Goal: Information Seeking & Learning: Learn about a topic

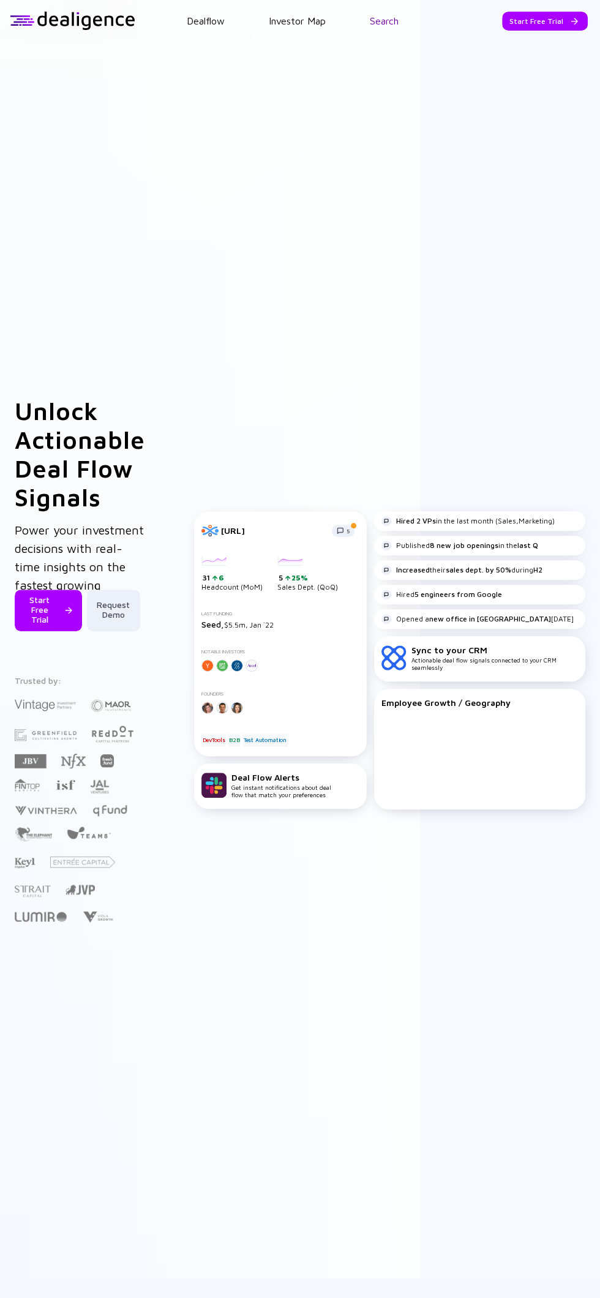
click at [387, 20] on link "Search" at bounding box center [384, 20] width 29 height 11
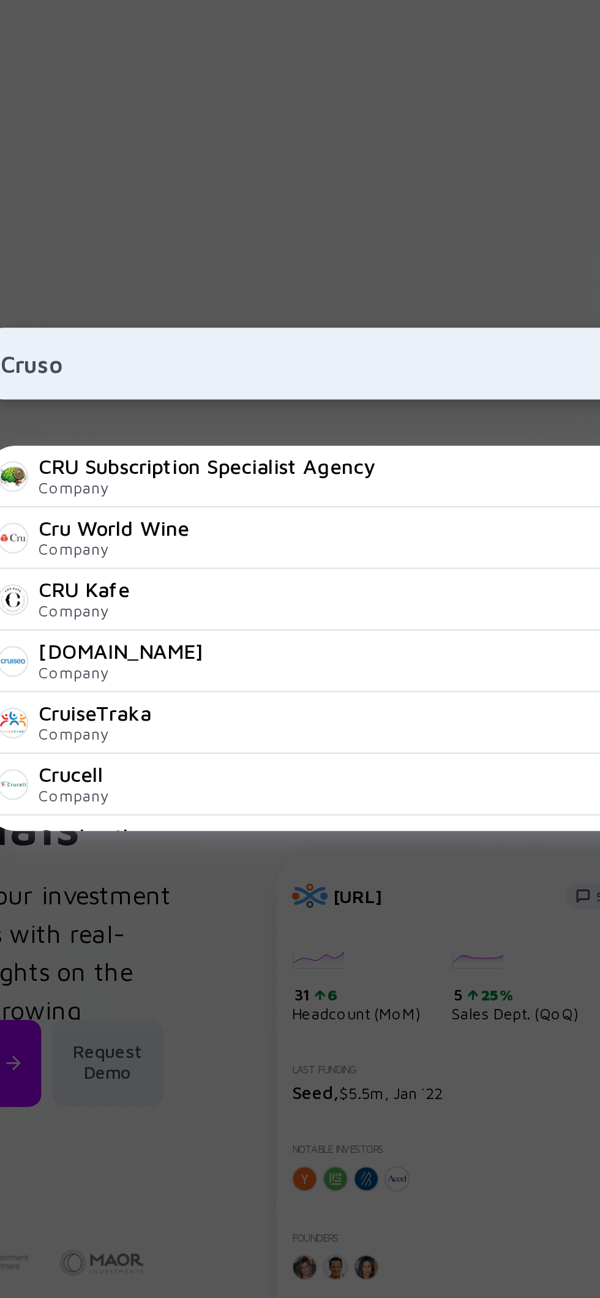
type input "Crusoe"
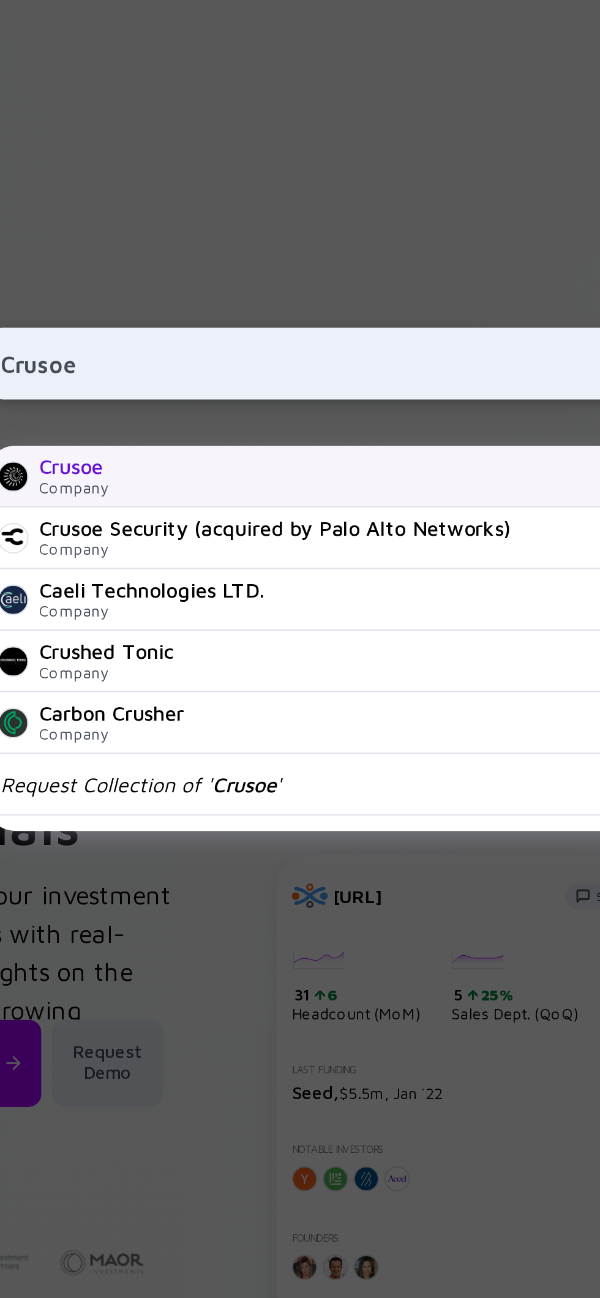
click at [270, 342] on div "Crusoe Company [URL]" at bounding box center [300, 330] width 490 height 29
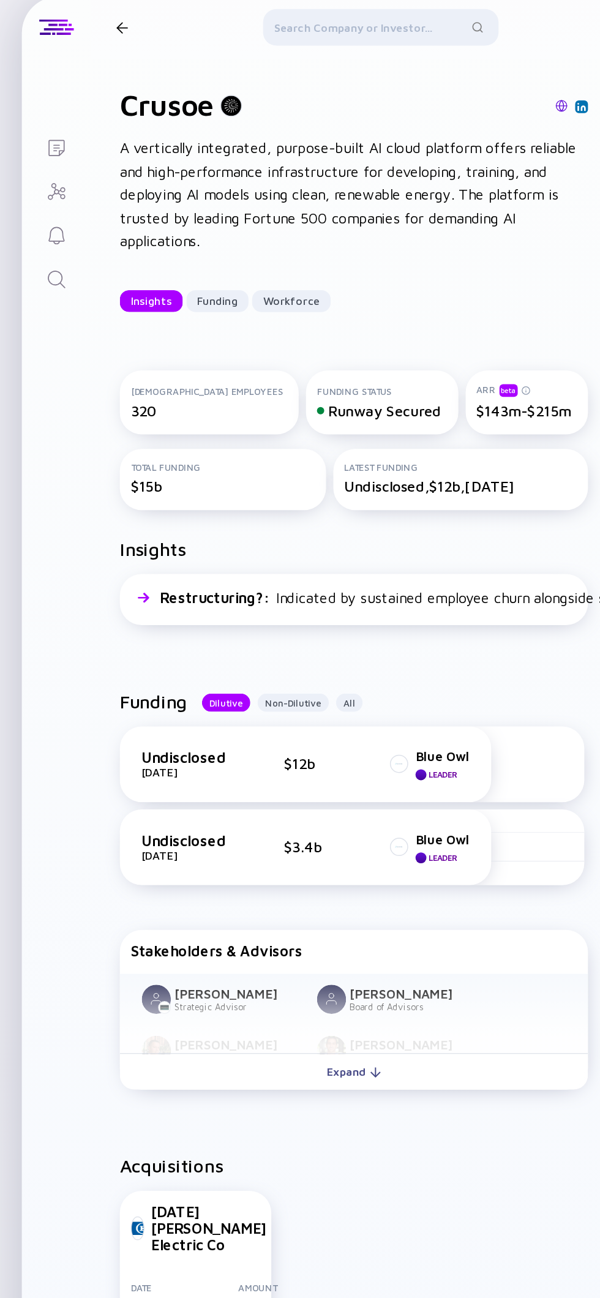
click at [234, 595] on div "Undisclosed [DATE] $3.4b Blue Owl Leader" at bounding box center [205, 585] width 220 height 21
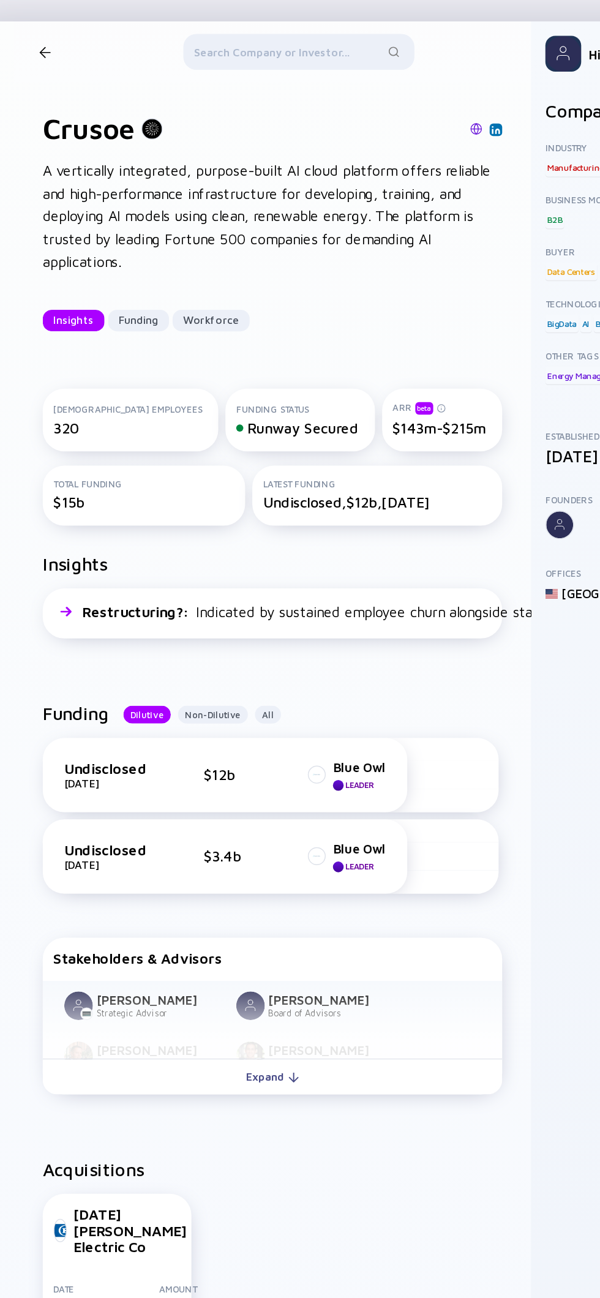
click at [278, 42] on div at bounding box center [255, 37] width 158 height 29
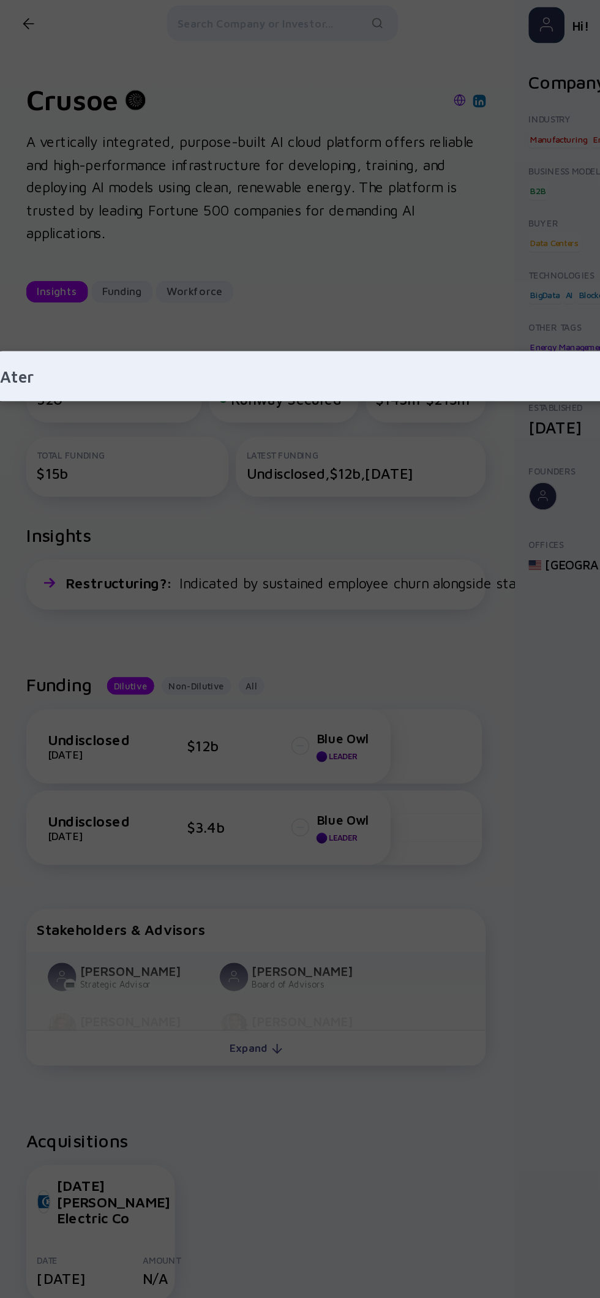
type input "Ateri"
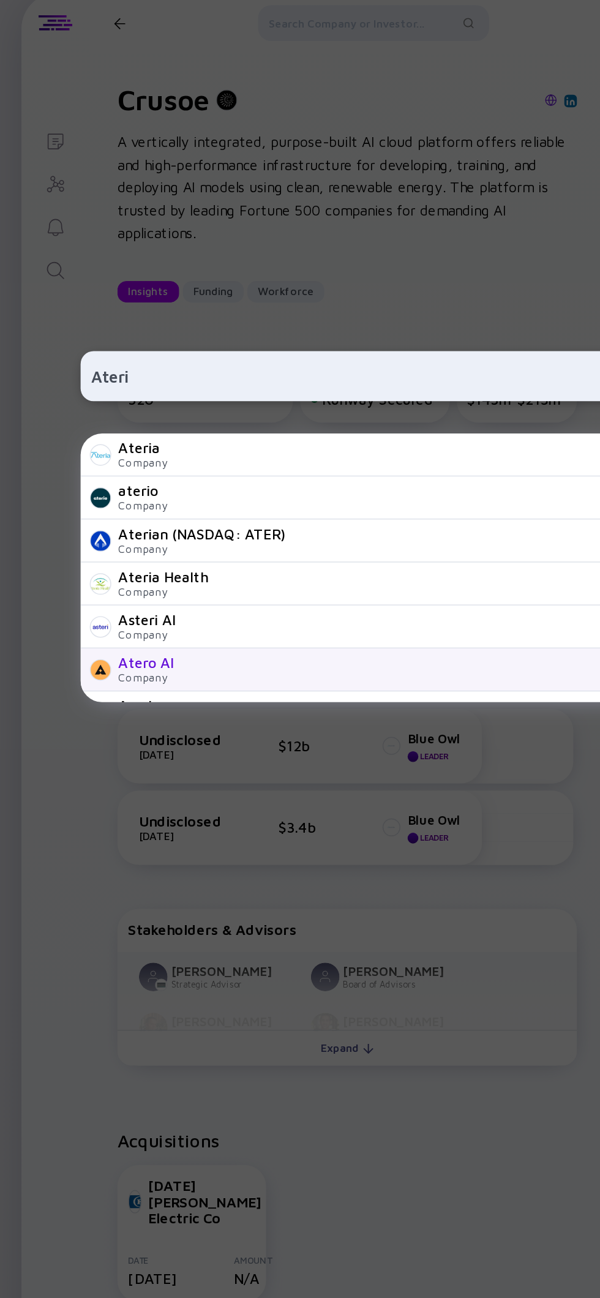
click at [299, 481] on div "[URL]" at bounding box center [333, 477] width 409 height 7
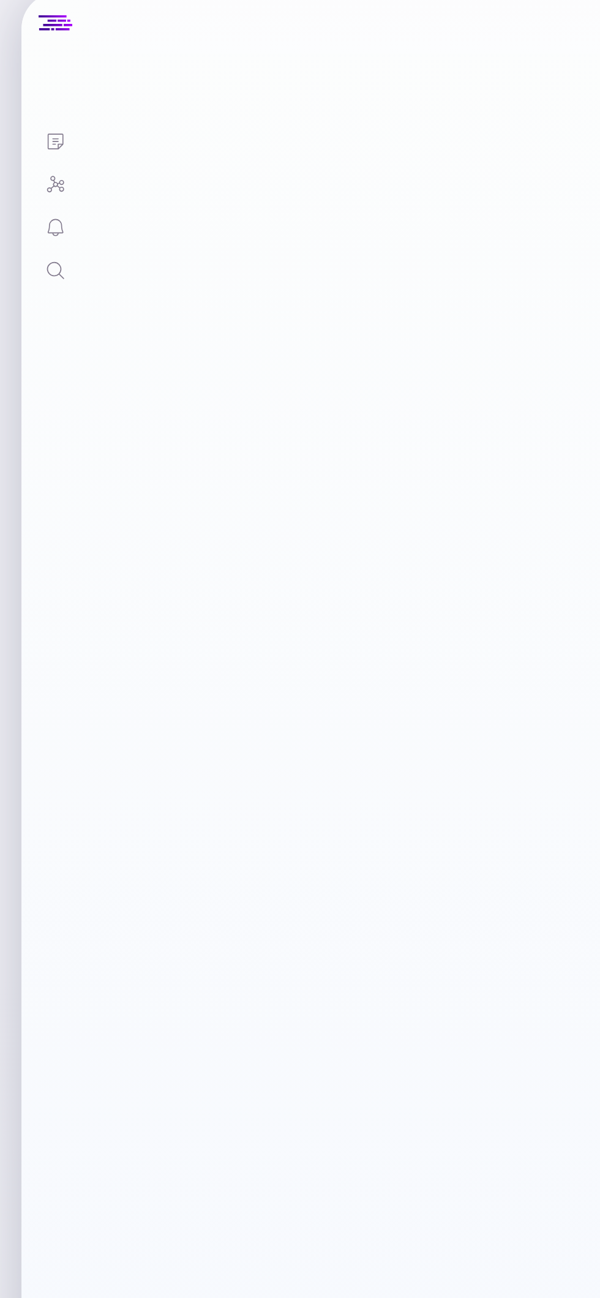
scroll to position [0, 89]
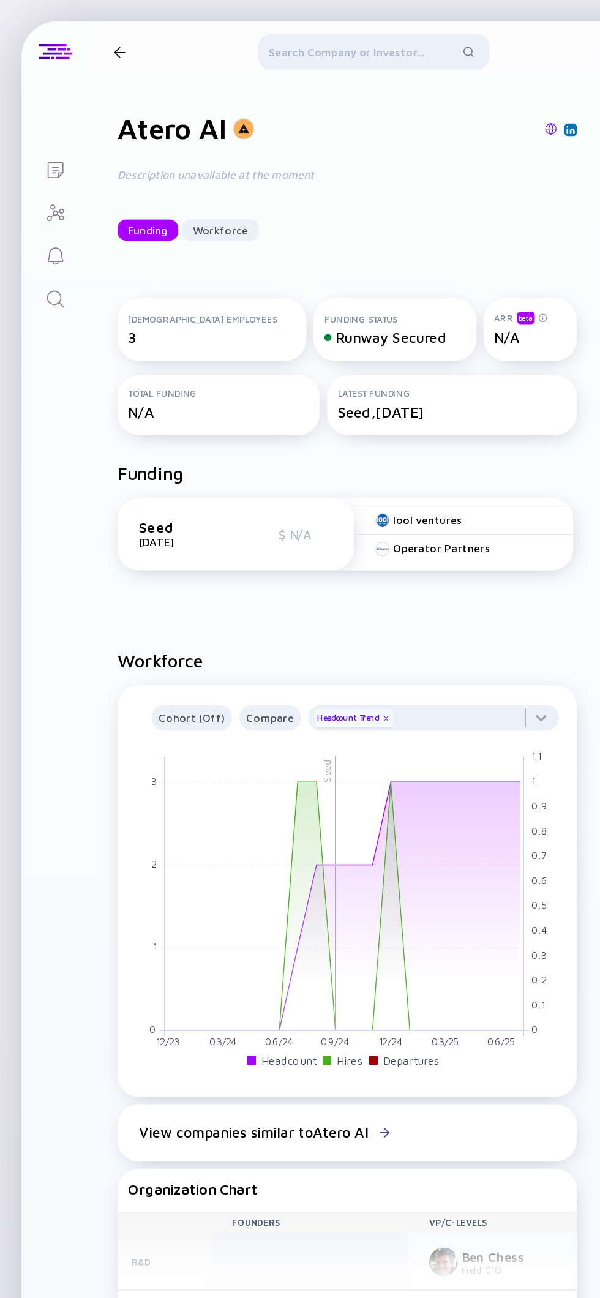
scroll to position [526, 0]
